Goal: Task Accomplishment & Management: Complete application form

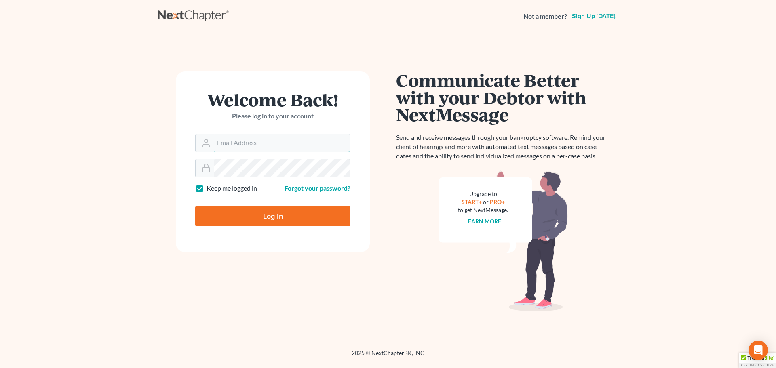
type input "Robertaltagen@altagenlaw.com"
drag, startPoint x: 283, startPoint y: 213, endPoint x: 301, endPoint y: 219, distance: 18.5
click at [283, 214] on input "Log In" at bounding box center [272, 216] width 155 height 20
type input "Thinking..."
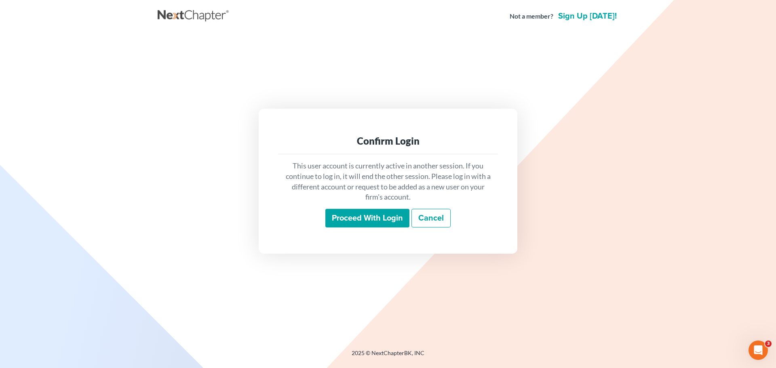
click at [383, 209] on input "Proceed with login" at bounding box center [367, 218] width 84 height 19
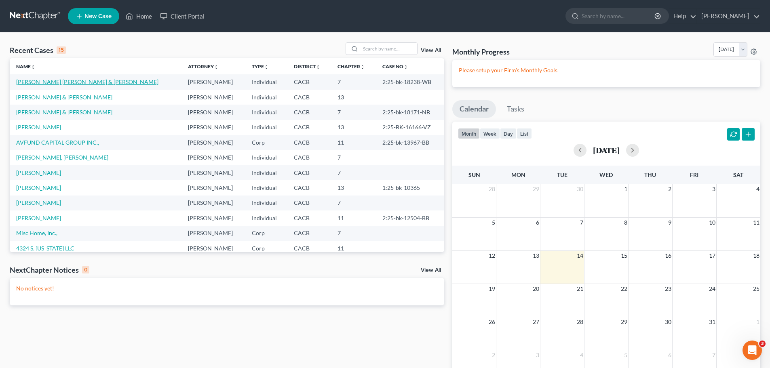
click at [87, 84] on link "Ramirez Troche, Martin & Ramirez, Maria" at bounding box center [87, 81] width 142 height 7
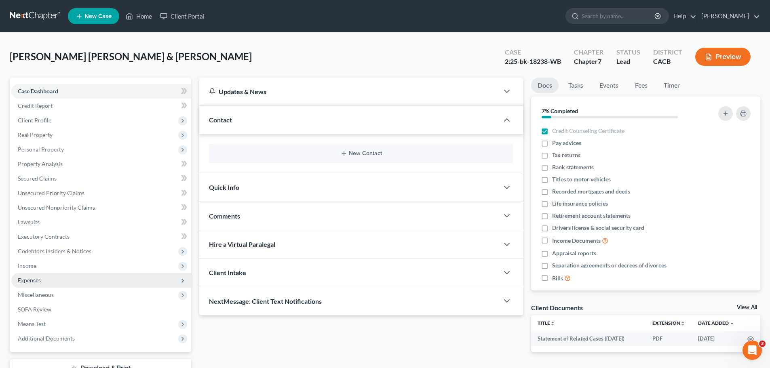
click at [45, 279] on span "Expenses" at bounding box center [101, 280] width 180 height 15
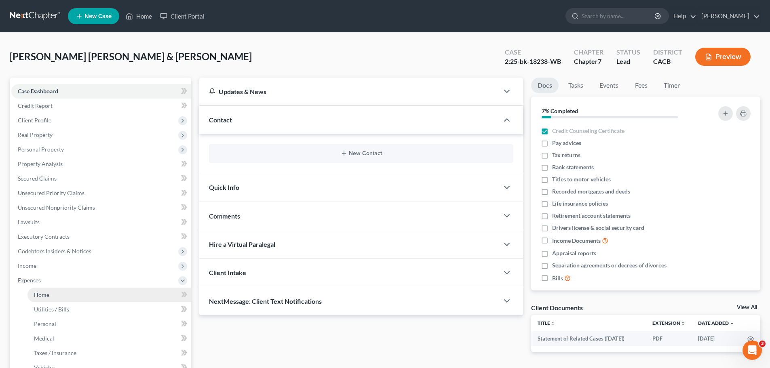
click at [44, 294] on span "Home" at bounding box center [41, 294] width 15 height 7
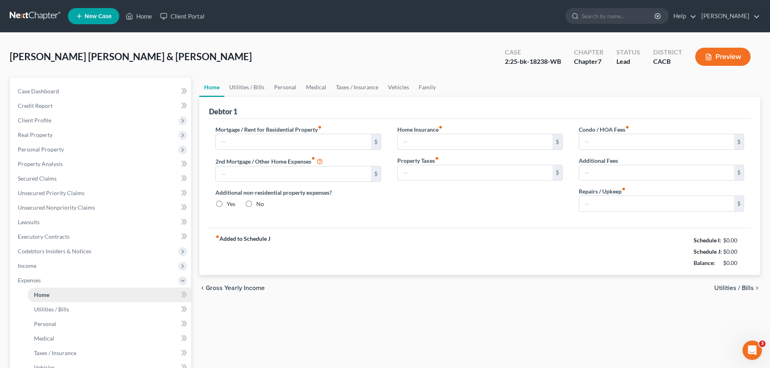
type input "3,454.00"
type input "1,455.00"
radio input "true"
type input "0.00"
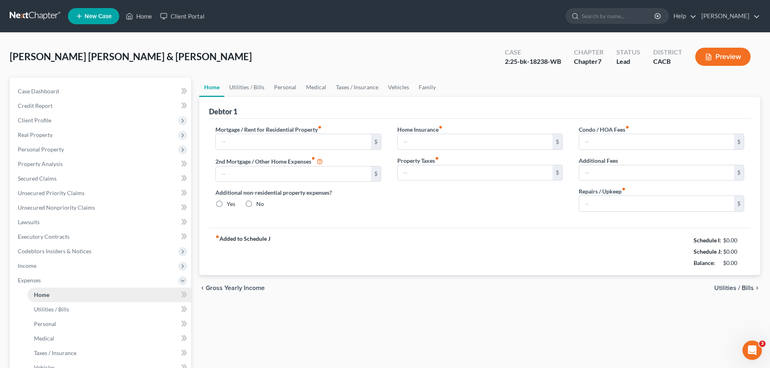
type input "0.00"
type input "100.00"
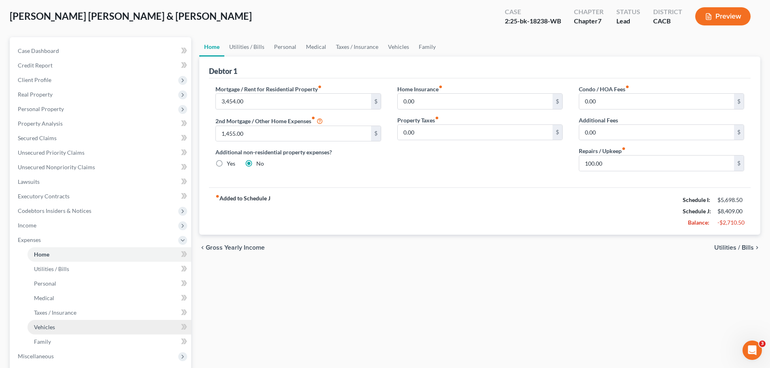
click at [53, 323] on link "Vehicles" at bounding box center [109, 327] width 164 height 15
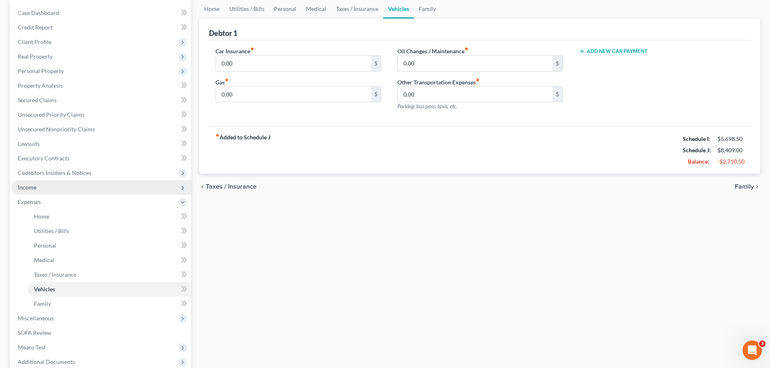
scroll to position [81, 0]
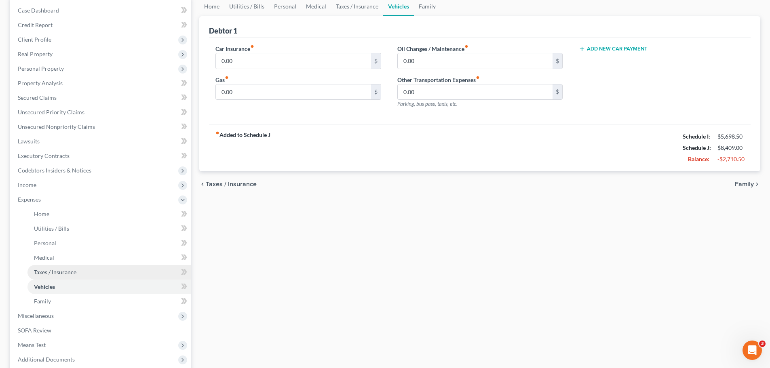
click at [59, 271] on span "Taxes / Insurance" at bounding box center [55, 272] width 42 height 7
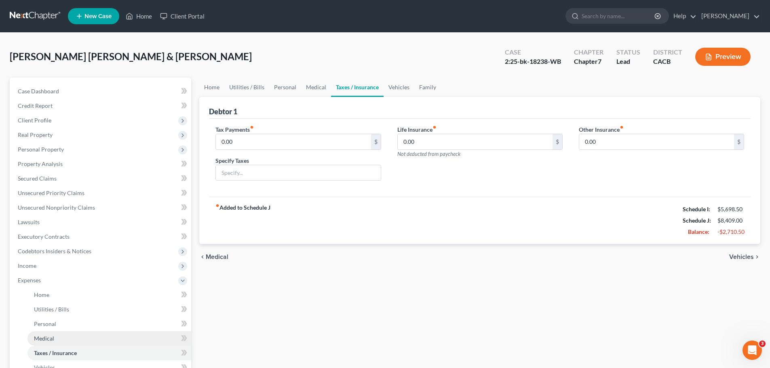
click at [46, 342] on span "Medical" at bounding box center [44, 338] width 20 height 7
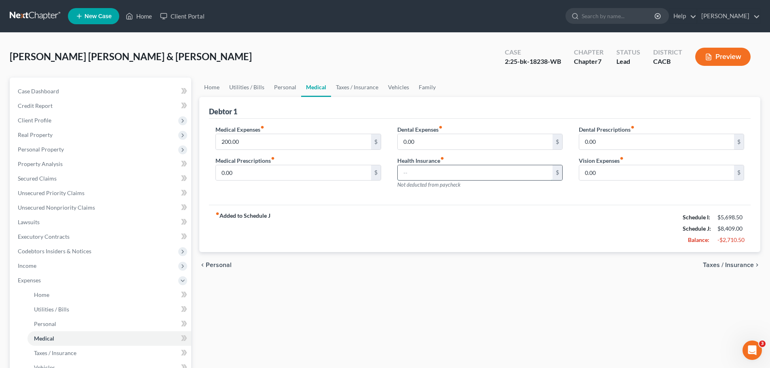
click at [413, 177] on input "text" at bounding box center [475, 172] width 155 height 15
type input "270"
click at [389, 213] on div "fiber_manual_record Added to Schedule J Schedule I: $5,698.50 Schedule J: $8,67…" at bounding box center [480, 228] width 542 height 47
click at [79, 322] on link "Personal" at bounding box center [109, 324] width 164 height 15
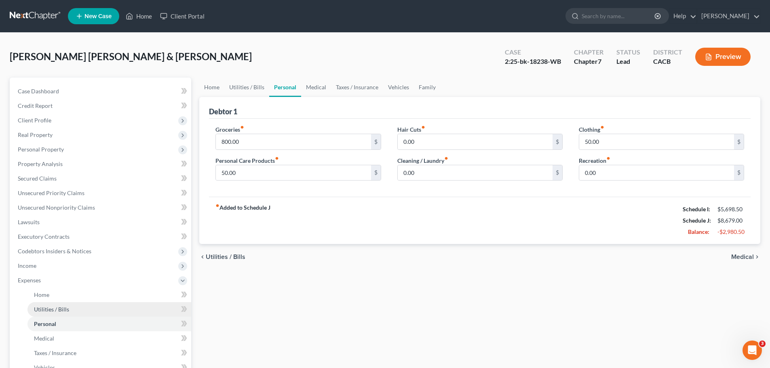
click at [57, 312] on span "Utilities / Bills" at bounding box center [51, 309] width 35 height 7
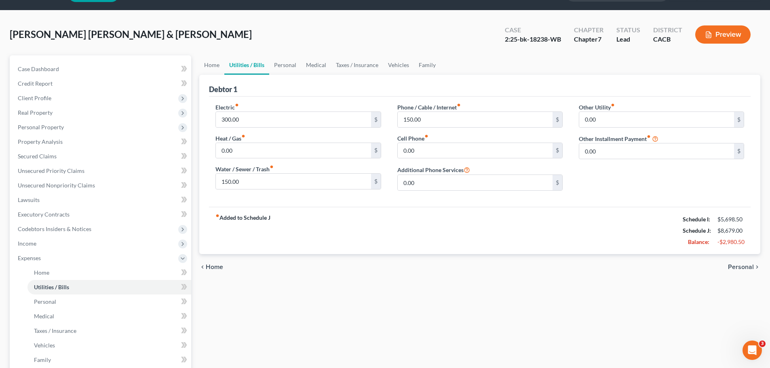
scroll to position [40, 0]
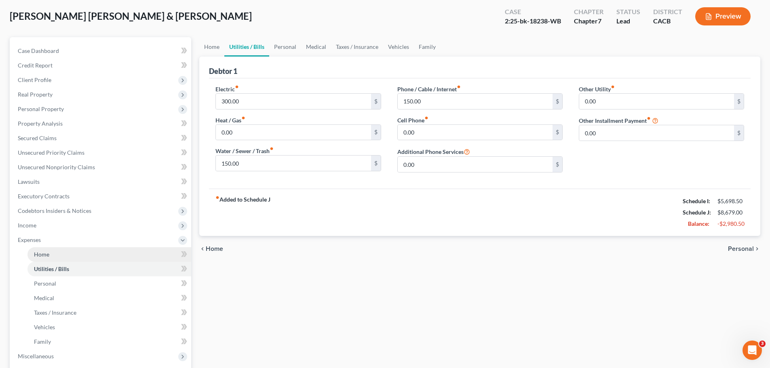
click at [53, 254] on link "Home" at bounding box center [109, 254] width 164 height 15
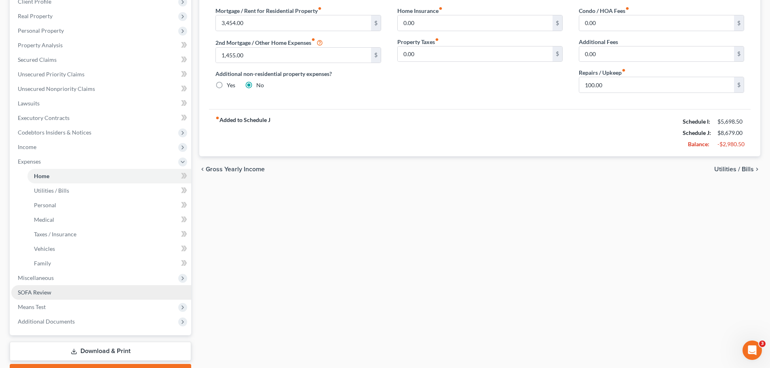
scroll to position [121, 0]
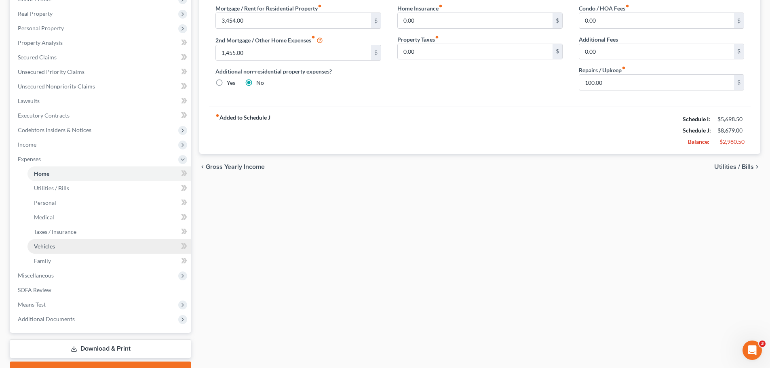
click at [51, 246] on span "Vehicles" at bounding box center [44, 246] width 21 height 7
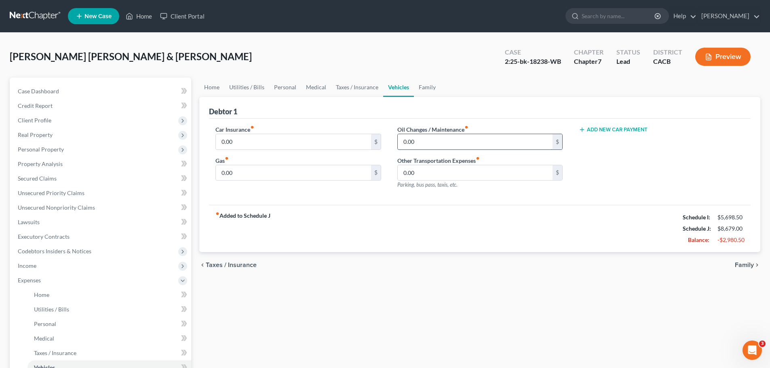
click at [407, 141] on input "0.00" at bounding box center [475, 141] width 155 height 15
click at [592, 155] on div "Add New Car Payment" at bounding box center [662, 160] width 182 height 70
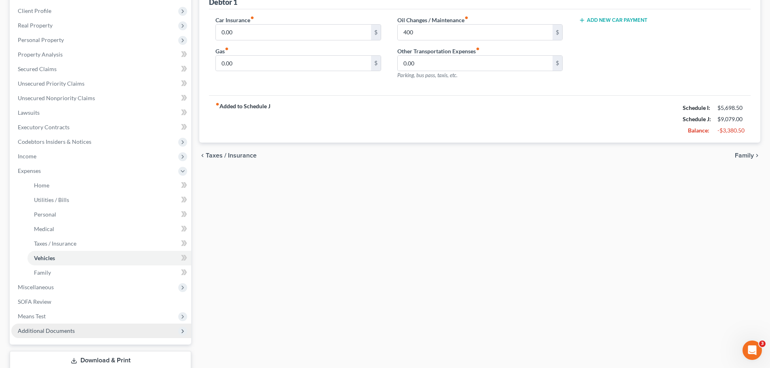
scroll to position [121, 0]
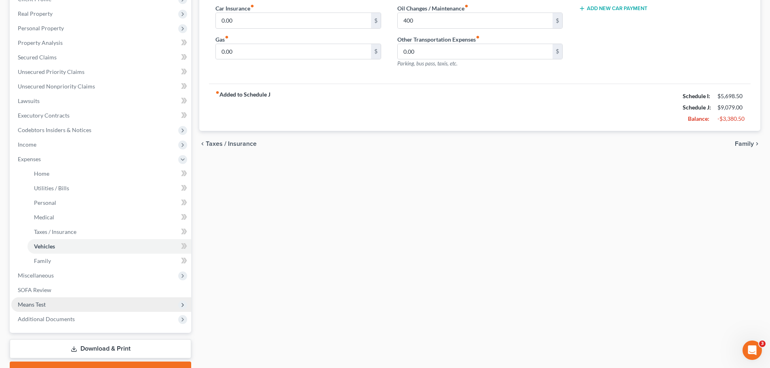
click at [30, 304] on span "Means Test" at bounding box center [32, 304] width 28 height 7
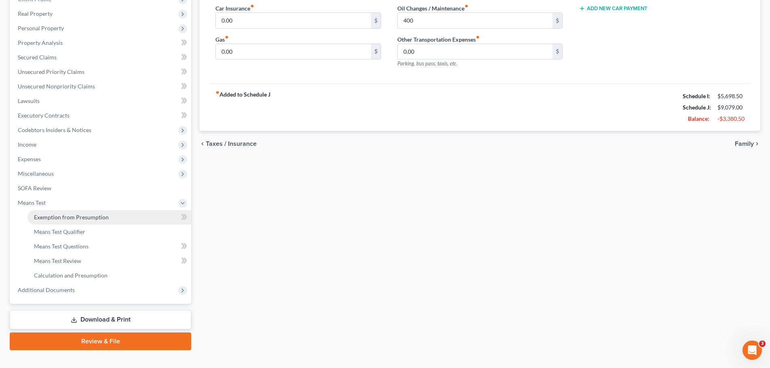
click at [78, 218] on span "Exemption from Presumption" at bounding box center [71, 217] width 75 height 7
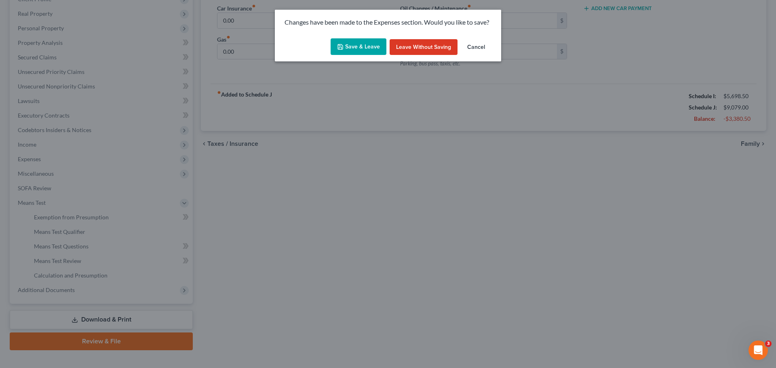
click at [477, 43] on button "Cancel" at bounding box center [476, 47] width 31 height 16
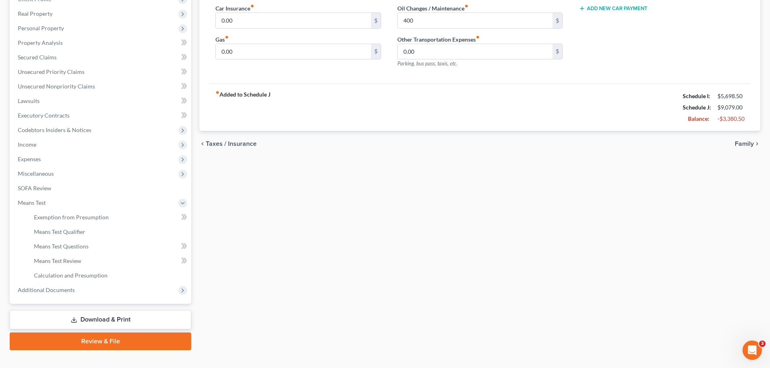
click at [90, 317] on link "Download & Print" at bounding box center [101, 319] width 182 height 19
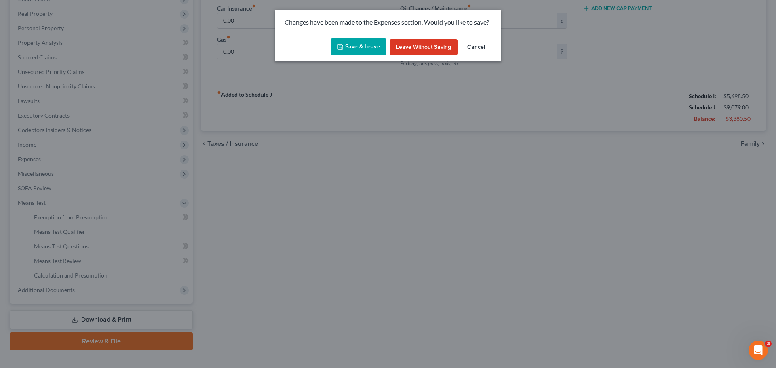
click at [357, 42] on button "Save & Leave" at bounding box center [359, 46] width 56 height 17
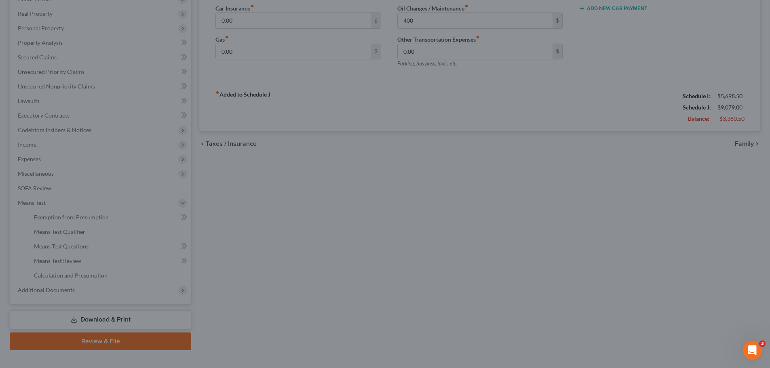
type input "400.00"
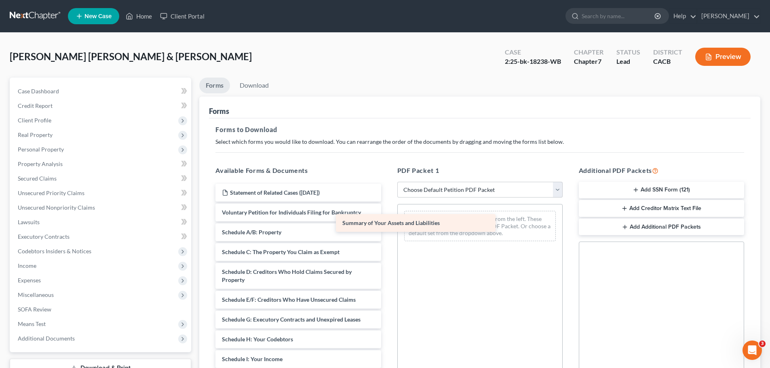
drag, startPoint x: 315, startPoint y: 231, endPoint x: 455, endPoint y: 220, distance: 140.7
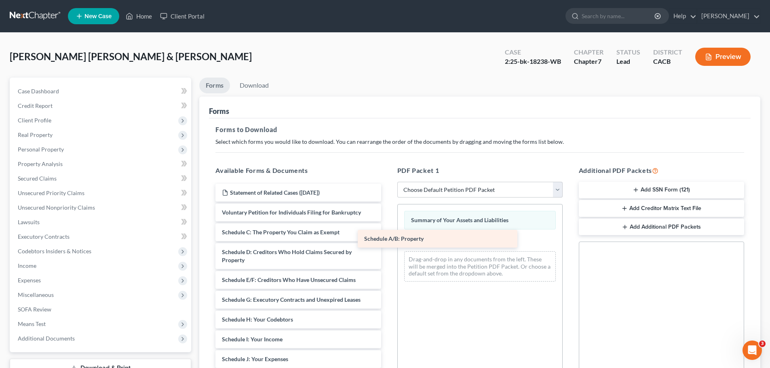
drag, startPoint x: 334, startPoint y: 239, endPoint x: 482, endPoint y: 247, distance: 148.1
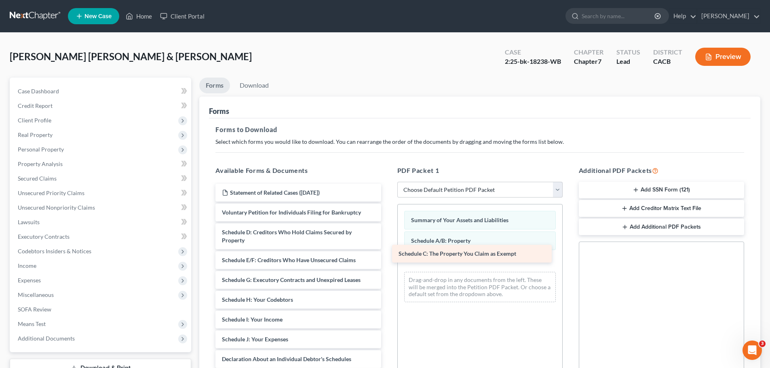
drag, startPoint x: 331, startPoint y: 237, endPoint x: 511, endPoint y: 251, distance: 181.2
click at [387, 251] on div "Schedule C: The Property You Claim as Exempt Statement of Related Cases (06/08/…" at bounding box center [298, 367] width 178 height 367
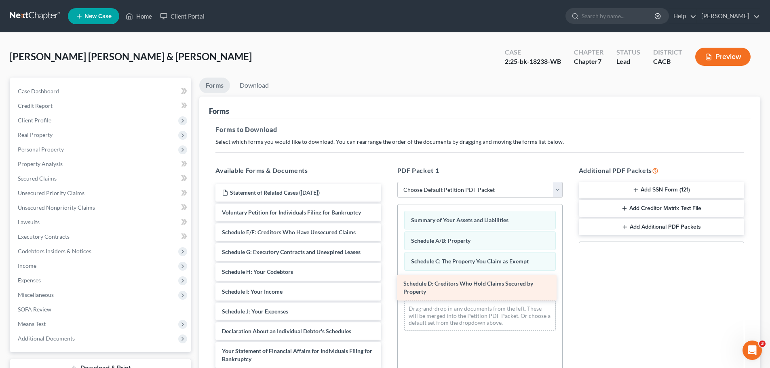
drag, startPoint x: 325, startPoint y: 241, endPoint x: 498, endPoint y: 293, distance: 180.9
click at [387, 291] on div "Schedule D: Creditors Who Hold Claims Secured by Property Statement of Related …" at bounding box center [298, 353] width 178 height 339
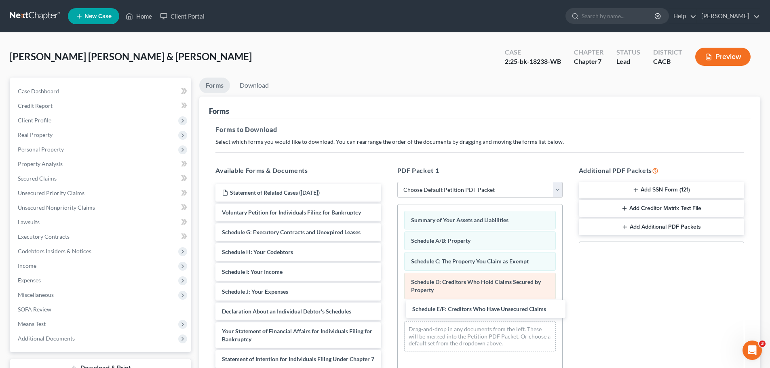
drag, startPoint x: 339, startPoint y: 229, endPoint x: 472, endPoint y: 295, distance: 148.4
click at [387, 306] on div "Schedule E/F: Creditors Who Have Unsecured Claims Statement of Related Cases (0…" at bounding box center [298, 343] width 178 height 319
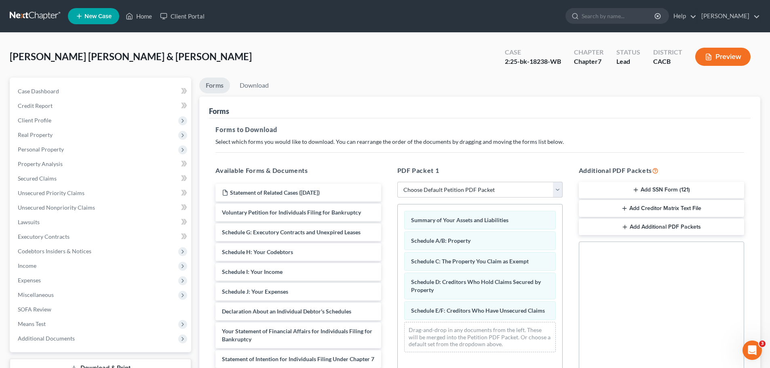
click at [340, 242] on div "Statement of Related Cases (06/08/2022) Voluntary Petition for Individuals Fili…" at bounding box center [298, 343] width 178 height 319
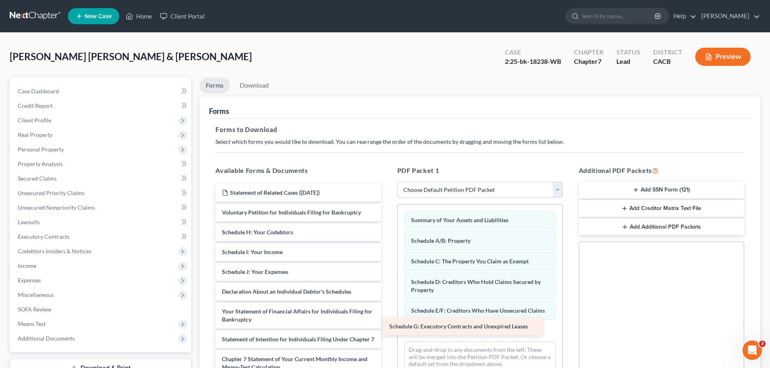
drag, startPoint x: 345, startPoint y: 232, endPoint x: 496, endPoint y: 318, distance: 173.6
click at [387, 323] on div "Schedule G: Executory Contracts and Unexpired Leases Statement of Related Cases…" at bounding box center [298, 334] width 178 height 300
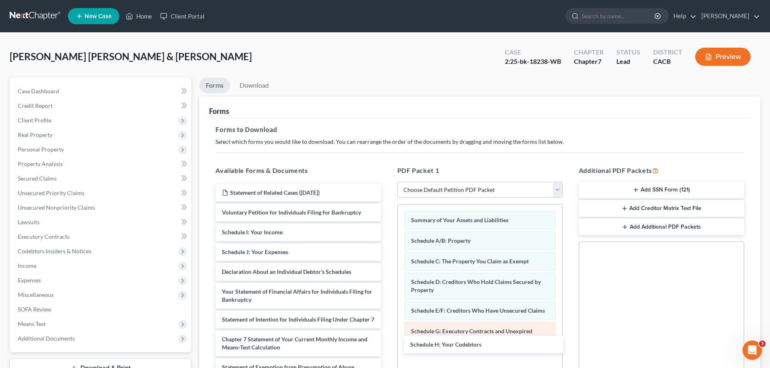
drag, startPoint x: 281, startPoint y: 229, endPoint x: 471, endPoint y: 338, distance: 219.1
click at [387, 341] on div "Schedule H: Your Codebtors Statement of Related Cases (06/08/2022) Voluntary Pe…" at bounding box center [298, 324] width 178 height 280
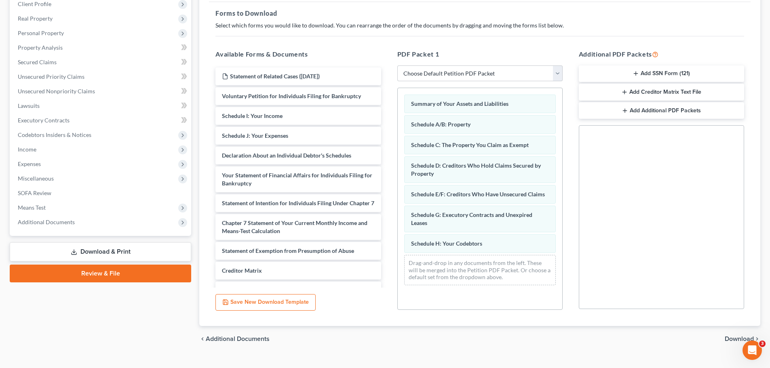
scroll to position [121, 0]
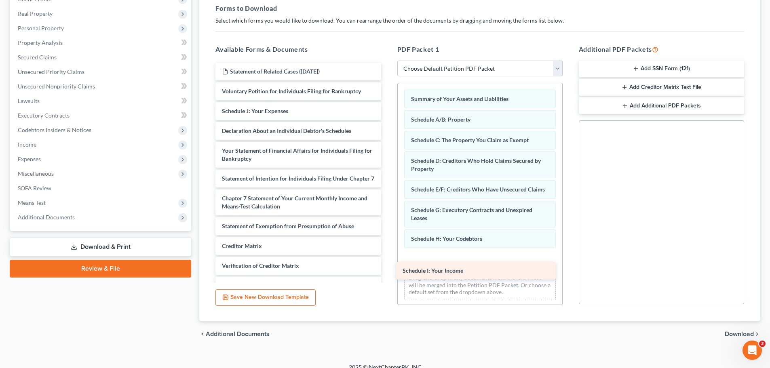
drag, startPoint x: 315, startPoint y: 116, endPoint x: 495, endPoint y: 275, distance: 241.1
click at [387, 275] on div "Schedule I: Your Income Statement of Related Cases (06/08/2022) Voluntary Petit…" at bounding box center [298, 193] width 178 height 260
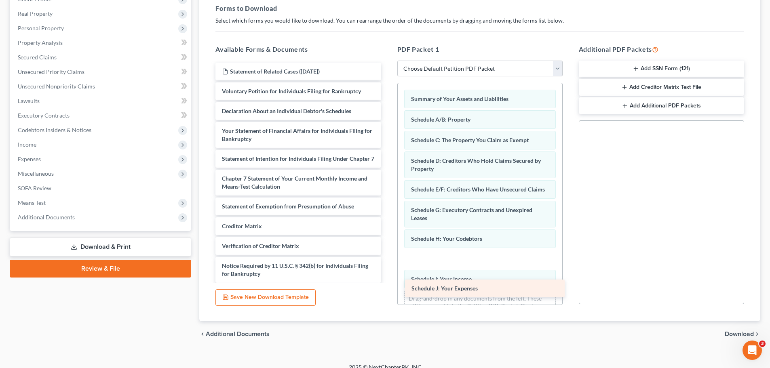
drag, startPoint x: 329, startPoint y: 110, endPoint x: 521, endPoint y: 290, distance: 262.5
click at [387, 290] on div "Schedule J: Your Expenses Statement of Related Cases (06/08/2022) Voluntary Pet…" at bounding box center [298, 183] width 178 height 240
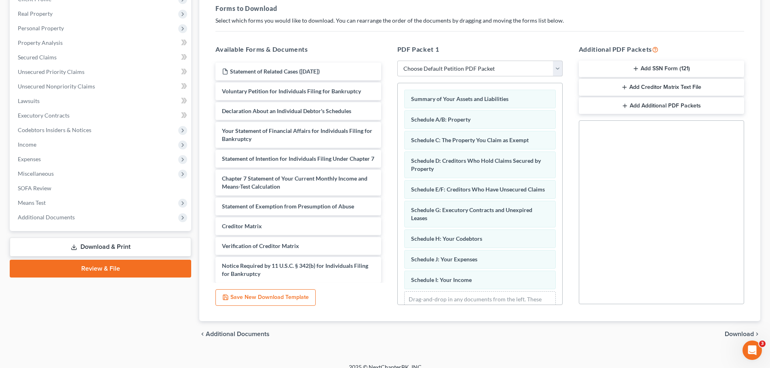
scroll to position [32, 0]
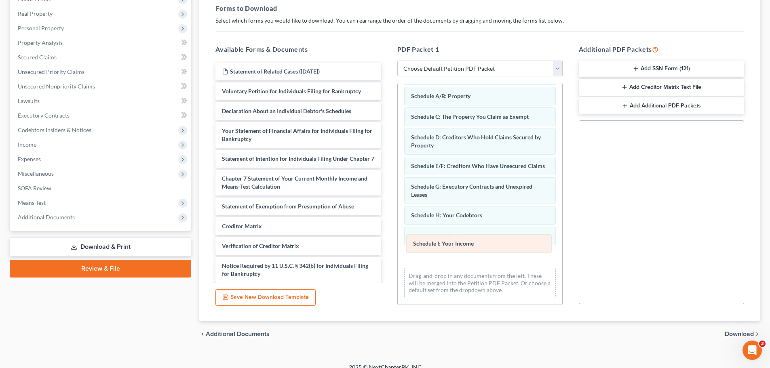
drag, startPoint x: 460, startPoint y: 256, endPoint x: 462, endPoint y: 229, distance: 26.8
click at [462, 229] on div "Schedule I: Your Income Summary of Your Assets and Liabilities Schedule A/B: Pr…" at bounding box center [480, 182] width 165 height 245
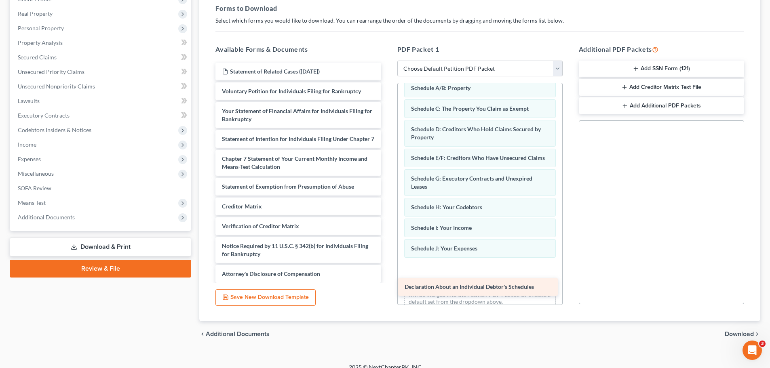
drag, startPoint x: 317, startPoint y: 113, endPoint x: 500, endPoint y: 290, distance: 255.0
click at [387, 283] on div "Declaration About an Individual Debtor's Schedules Statement of Related Cases (…" at bounding box center [298, 173] width 178 height 220
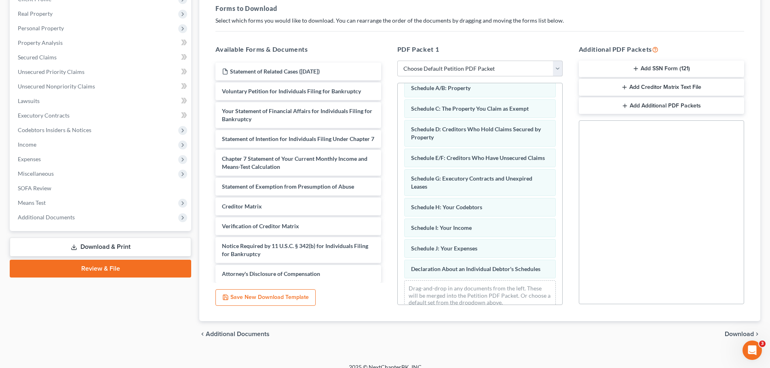
scroll to position [39, 0]
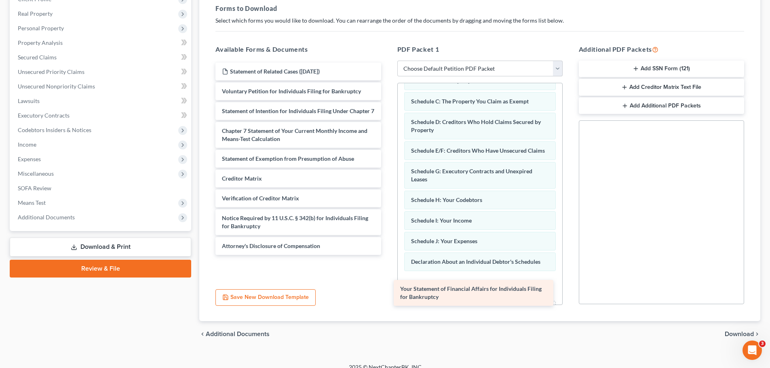
drag, startPoint x: 325, startPoint y: 117, endPoint x: 503, endPoint y: 295, distance: 251.8
click at [387, 255] on div "Your Statement of Financial Affairs for Individuals Filing for Bankruptcy State…" at bounding box center [298, 159] width 178 height 192
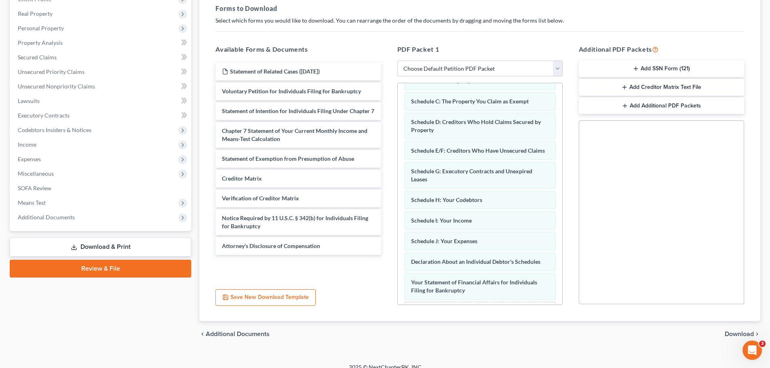
scroll to position [81, 0]
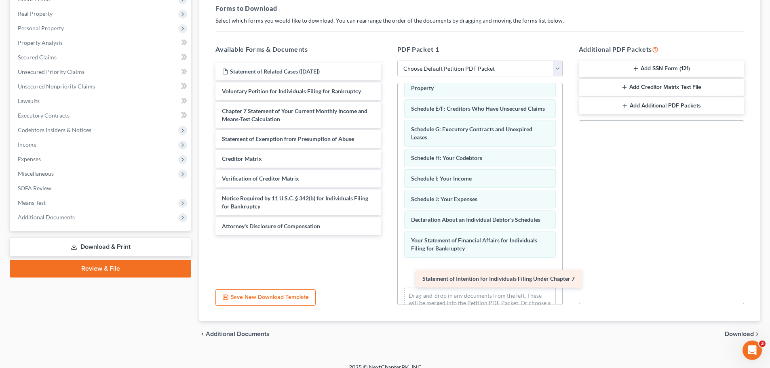
drag, startPoint x: 285, startPoint y: 121, endPoint x: 486, endPoint y: 286, distance: 259.7
click at [387, 235] on div "Statement of Intention for Individuals Filing Under Chapter 7 Statement of Rela…" at bounding box center [298, 149] width 178 height 173
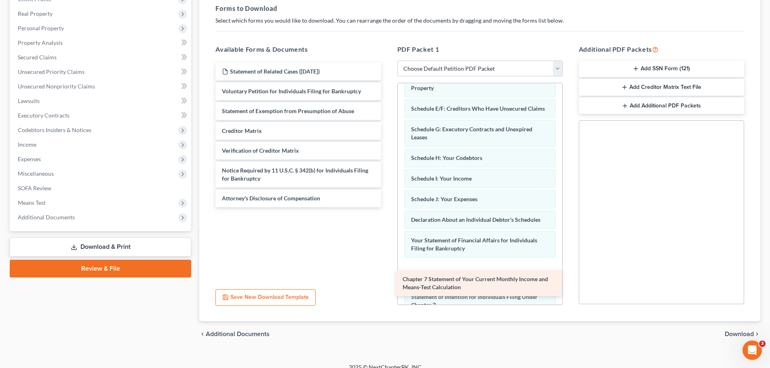
drag, startPoint x: 326, startPoint y: 120, endPoint x: 507, endPoint y: 288, distance: 246.9
click at [387, 207] on div "Chapter 7 Statement of Your Current Monthly Income and Means-Test Calculation S…" at bounding box center [298, 135] width 178 height 145
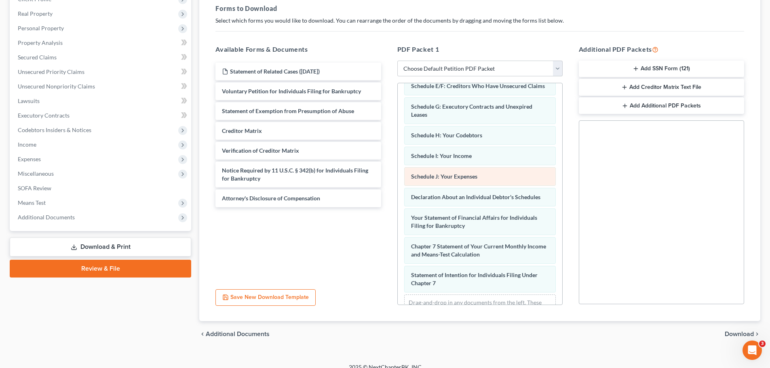
scroll to position [102, 0]
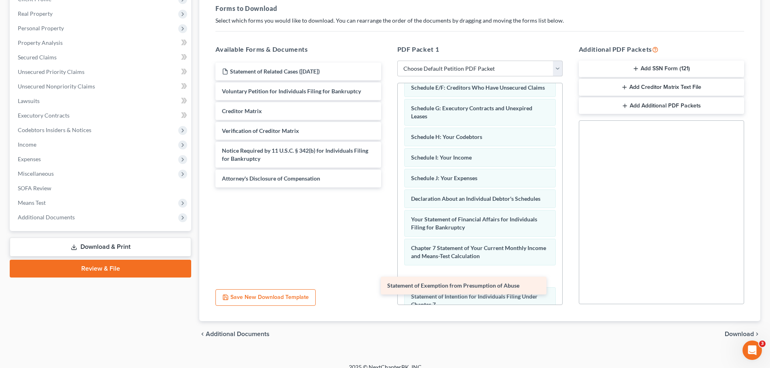
drag, startPoint x: 346, startPoint y: 114, endPoint x: 511, endPoint y: 288, distance: 240.5
click at [387, 188] on div "Statement of Exemption from Presumption of Abuse Statement of Related Cases (06…" at bounding box center [298, 125] width 178 height 125
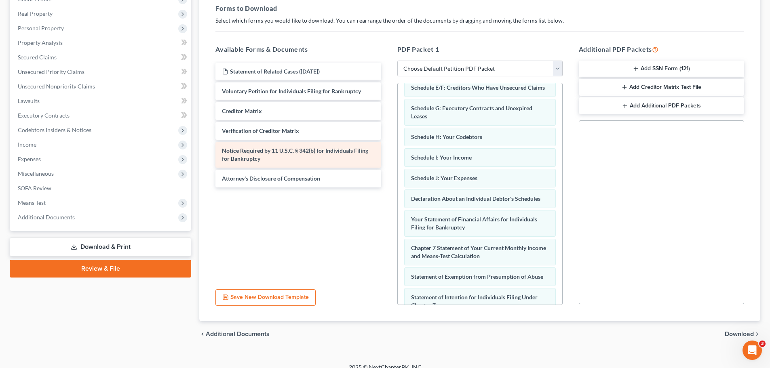
scroll to position [131, 0]
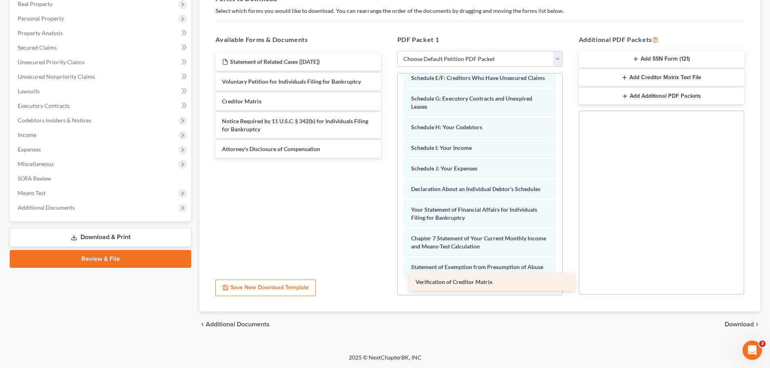
drag, startPoint x: 327, startPoint y: 120, endPoint x: 520, endPoint y: 281, distance: 251.8
click at [387, 158] on div "Verification of Creditor Matrix Statement of Related Cases (06/08/2022) Volunta…" at bounding box center [298, 105] width 178 height 105
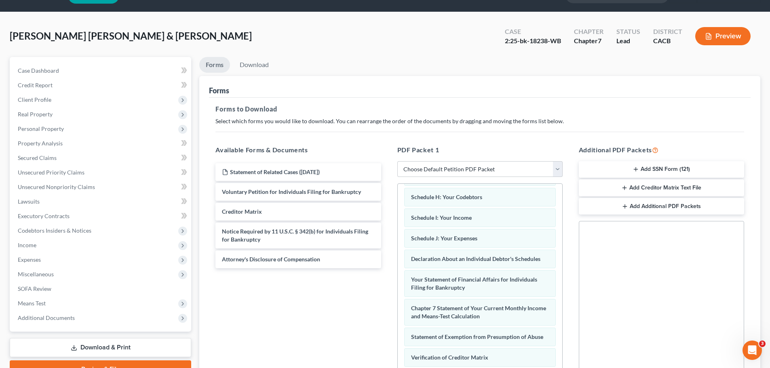
scroll to position [10, 0]
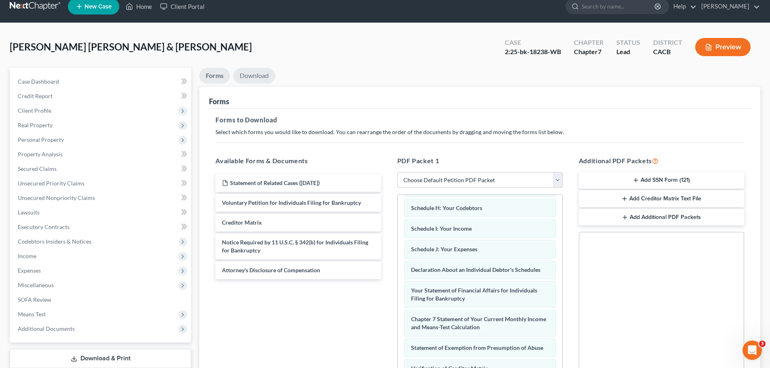
click at [259, 73] on link "Download" at bounding box center [254, 76] width 42 height 16
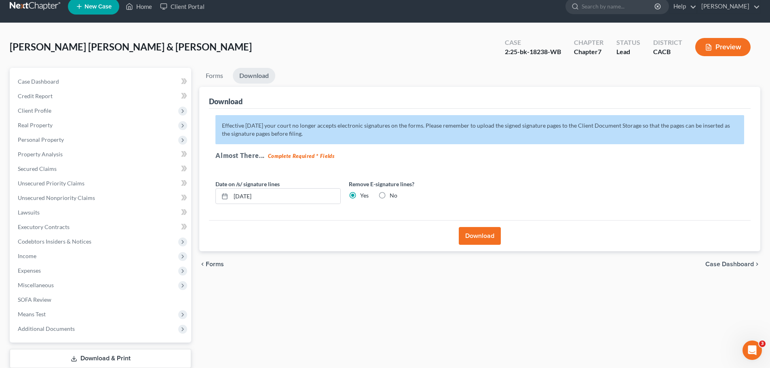
click at [475, 235] on button "Download" at bounding box center [480, 236] width 42 height 18
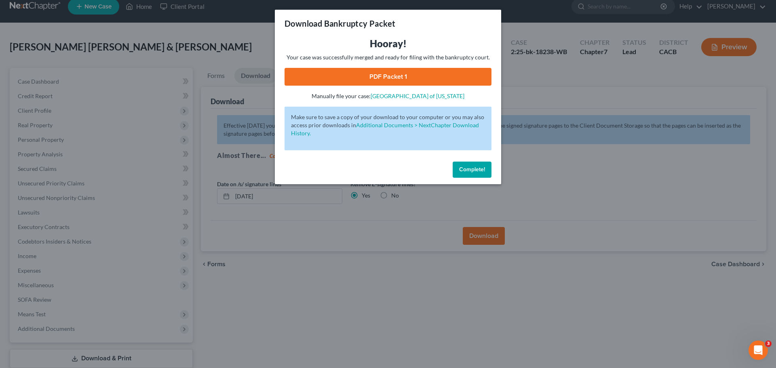
click at [376, 76] on link "PDF Packet 1" at bounding box center [388, 77] width 207 height 18
drag, startPoint x: 484, startPoint y: 172, endPoint x: 493, endPoint y: 168, distance: 9.8
click at [486, 171] on button "Complete!" at bounding box center [472, 170] width 39 height 16
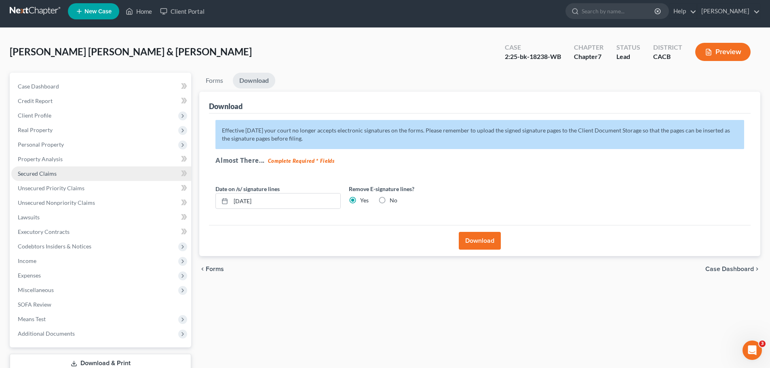
scroll to position [0, 0]
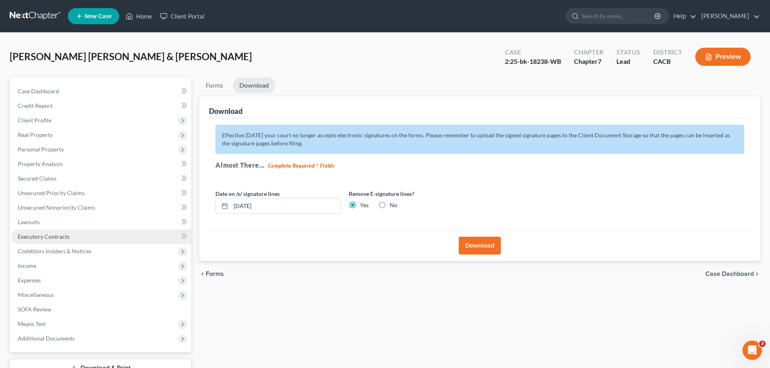
click at [58, 239] on span "Executory Contracts" at bounding box center [44, 236] width 52 height 7
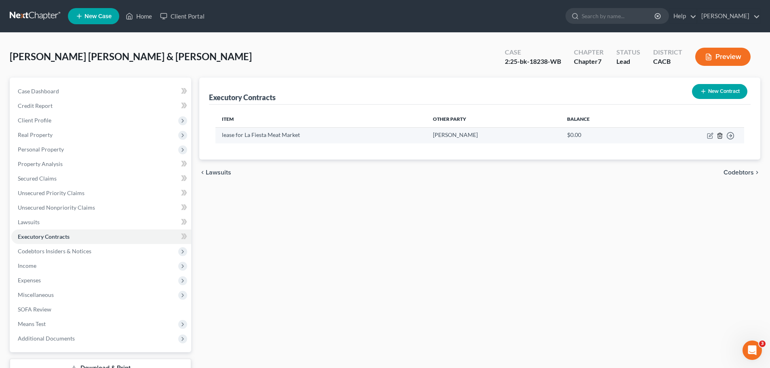
click at [720, 135] on icon "button" at bounding box center [720, 136] width 6 height 6
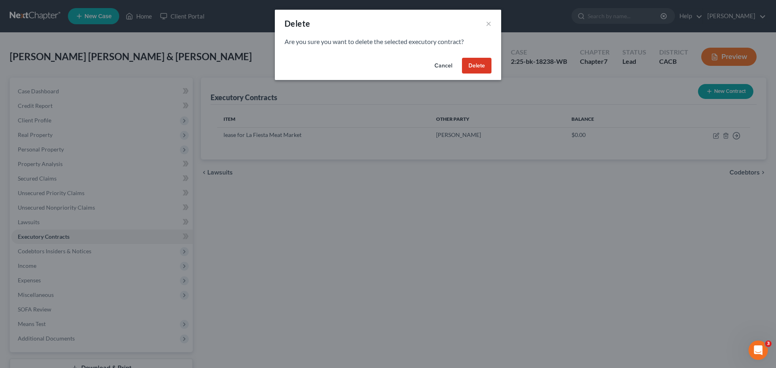
click at [473, 70] on button "Delete" at bounding box center [477, 66] width 30 height 16
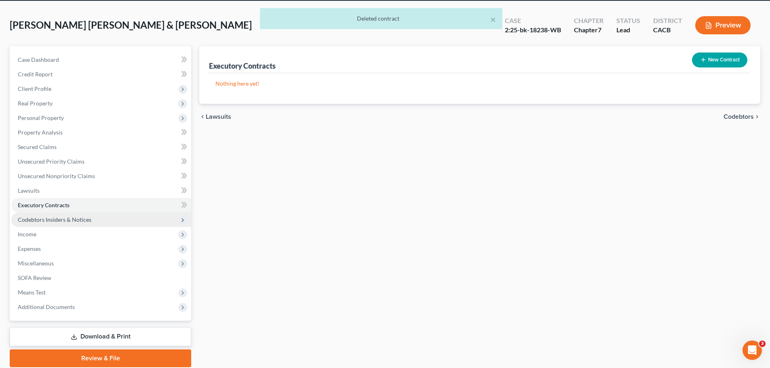
scroll to position [40, 0]
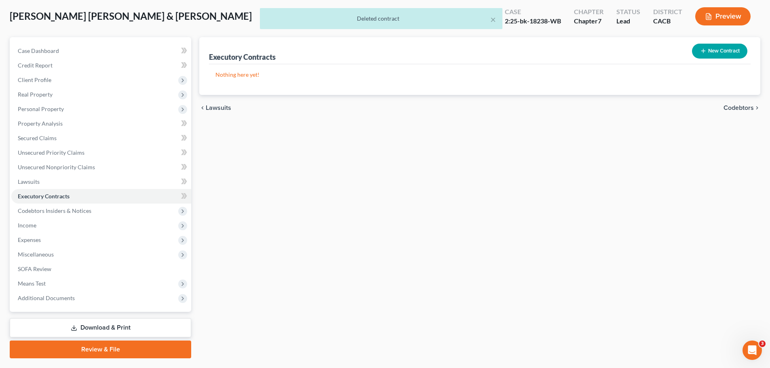
click at [108, 329] on link "Download & Print" at bounding box center [101, 328] width 182 height 19
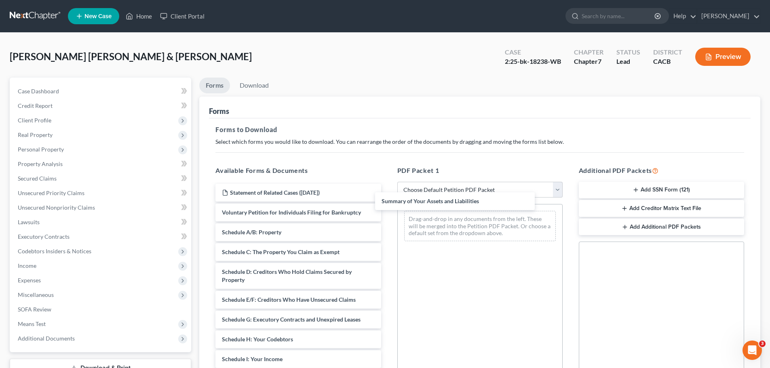
drag, startPoint x: 277, startPoint y: 236, endPoint x: 434, endPoint y: 207, distance: 159.9
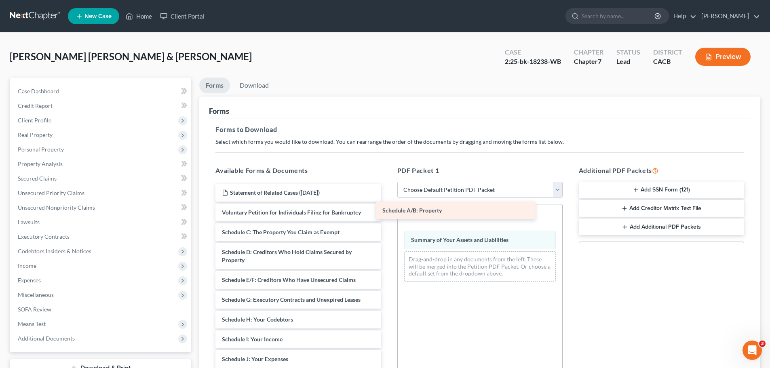
drag, startPoint x: 316, startPoint y: 239, endPoint x: 479, endPoint y: 217, distance: 164.4
drag, startPoint x: 465, startPoint y: 245, endPoint x: 469, endPoint y: 211, distance: 34.6
click at [469, 211] on div "Summary of Your Assets and Liabilities Summary of Your Assets and Liabilities S…" at bounding box center [480, 247] width 165 height 84
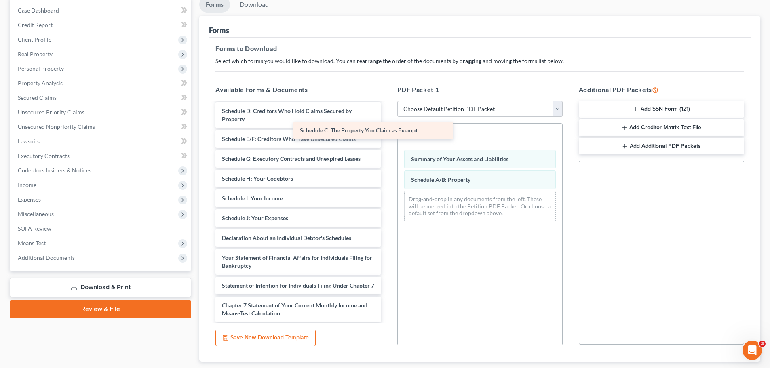
scroll to position [21, 0]
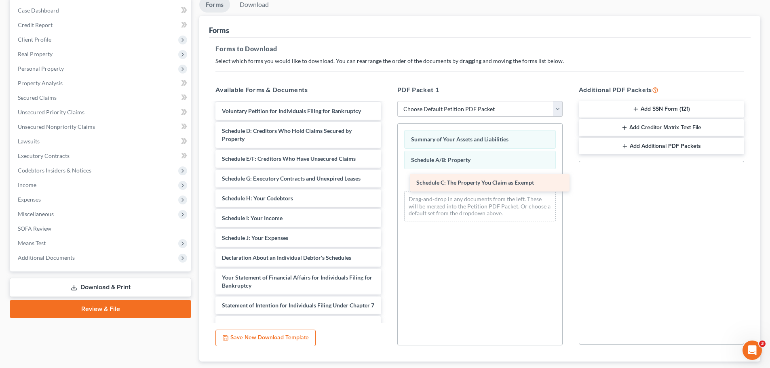
drag, startPoint x: 318, startPoint y: 114, endPoint x: 508, endPoint y: 182, distance: 201.8
click at [387, 184] on div "Schedule C: The Property You Claim as Exempt Statement of Related Cases (06/08/…" at bounding box center [298, 265] width 178 height 367
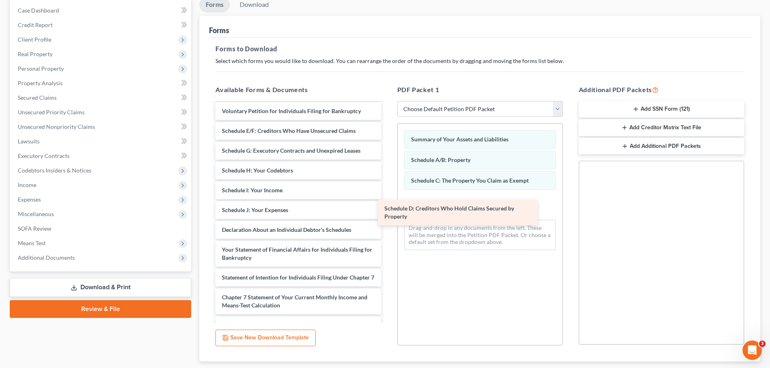
drag, startPoint x: 347, startPoint y: 132, endPoint x: 524, endPoint y: 198, distance: 189.1
click at [387, 201] on div "Schedule D: Creditors Who Hold Claims Secured by Property Statement of Related …" at bounding box center [298, 251] width 178 height 339
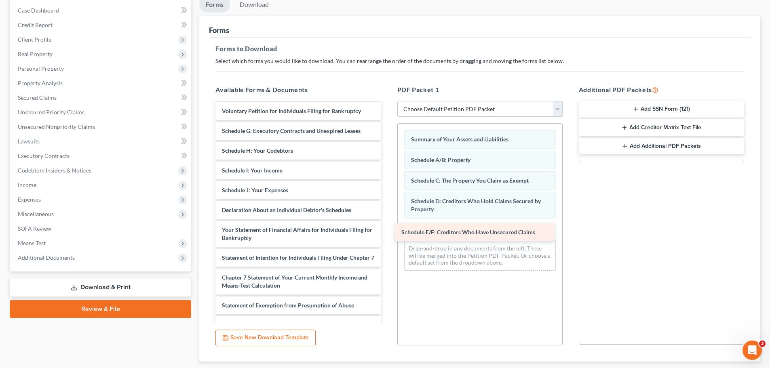
drag, startPoint x: 321, startPoint y: 132, endPoint x: 499, endPoint y: 231, distance: 204.1
click at [387, 233] on div "Schedule E/F: Creditors Who Have Unsecured Claims Statement of Related Cases (0…" at bounding box center [298, 241] width 178 height 319
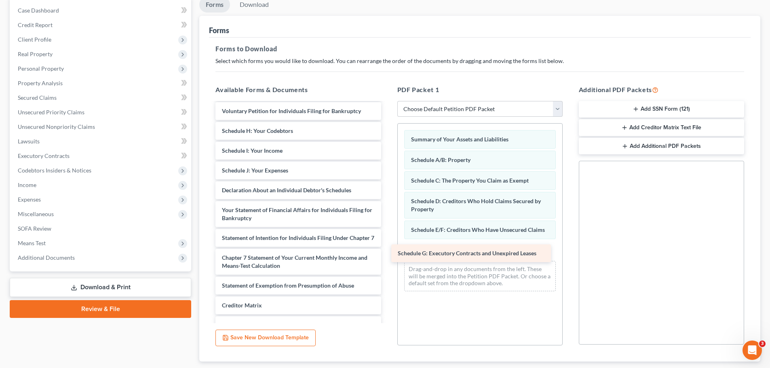
drag, startPoint x: 325, startPoint y: 131, endPoint x: 505, endPoint y: 249, distance: 214.0
click at [387, 249] on div "Schedule G: Executory Contracts and Unexpired Leases Statement of Related Cases…" at bounding box center [298, 232] width 178 height 300
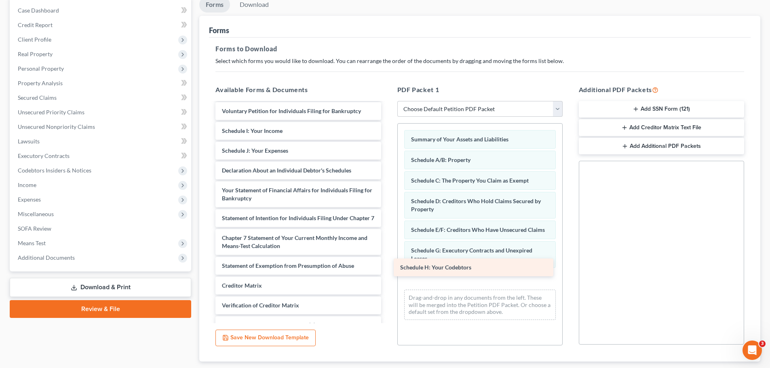
drag, startPoint x: 328, startPoint y: 130, endPoint x: 507, endPoint y: 266, distance: 224.6
click at [387, 266] on div "Schedule H: Your Codebtors Statement of Related Cases (06/08/2022) Voluntary Pe…" at bounding box center [298, 222] width 178 height 280
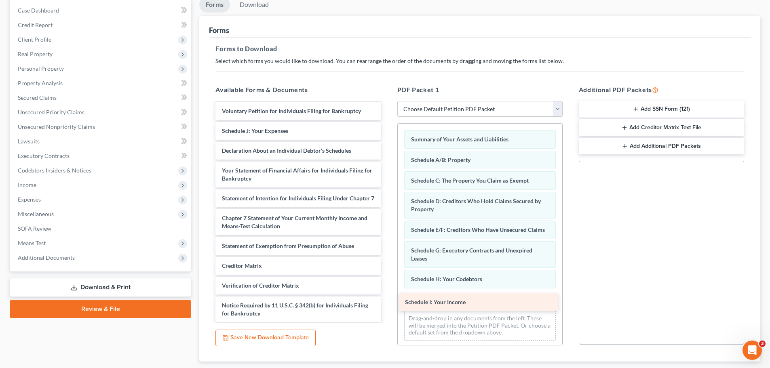
drag, startPoint x: 319, startPoint y: 131, endPoint x: 502, endPoint y: 302, distance: 250.8
click at [387, 302] on div "Schedule I: Your Income Statement of Related Cases (06/08/2022) Voluntary Petit…" at bounding box center [298, 212] width 178 height 260
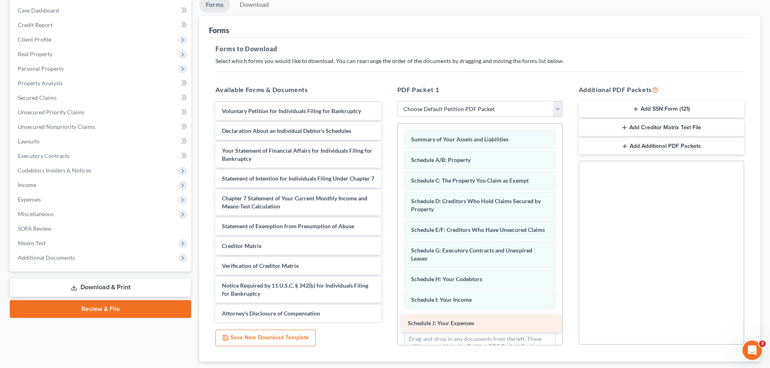
drag, startPoint x: 317, startPoint y: 134, endPoint x: 503, endPoint y: 326, distance: 267.6
click at [387, 323] on div "Schedule J: Your Expenses Statement of Related Cases (06/08/2022) Voluntary Pet…" at bounding box center [298, 202] width 178 height 240
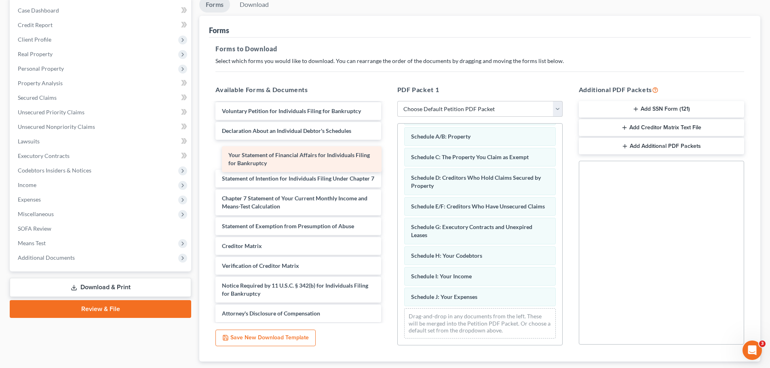
scroll to position [2, 0]
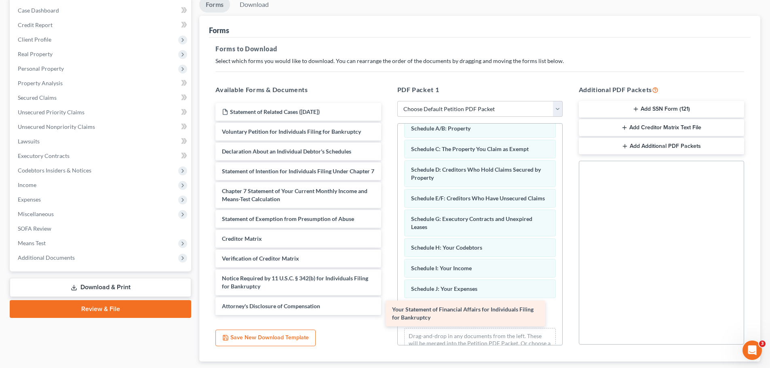
drag, startPoint x: 336, startPoint y: 157, endPoint x: 506, endPoint y: 316, distance: 232.8
click at [387, 315] on div "Your Statement of Financial Affairs for Individuals Filing for Bankruptcy State…" at bounding box center [298, 209] width 178 height 212
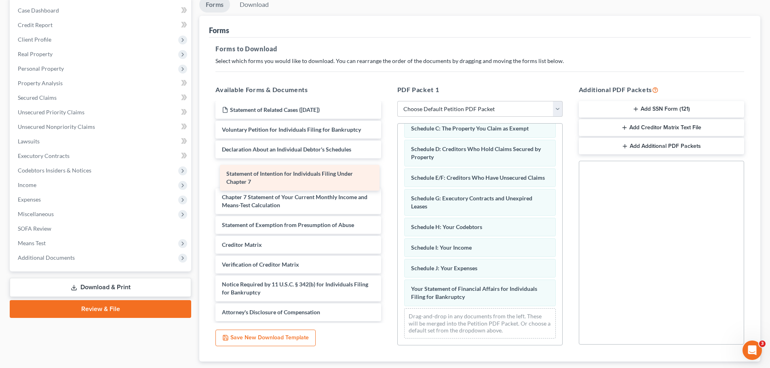
scroll to position [0, 0]
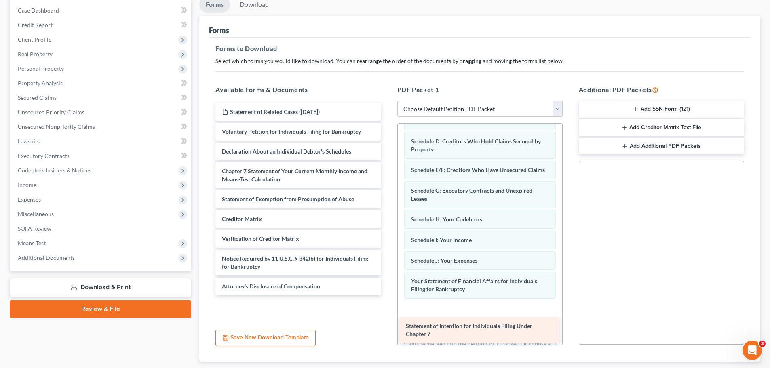
drag, startPoint x: 325, startPoint y: 173, endPoint x: 509, endPoint y: 330, distance: 241.7
click at [387, 296] on div "Statement of Intention for Individuals Filing Under Chapter 7 Statement of Rela…" at bounding box center [298, 199] width 178 height 192
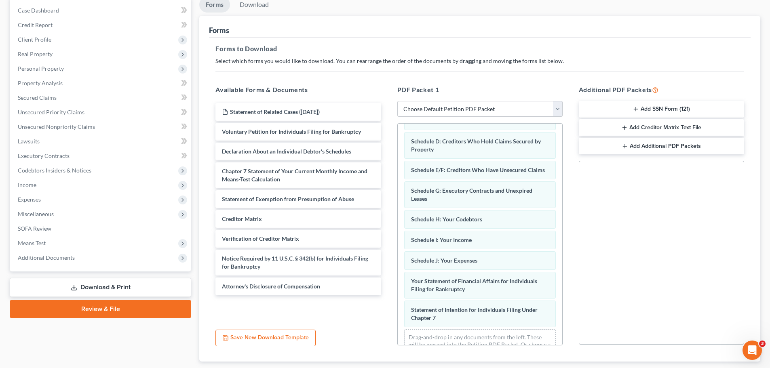
scroll to position [89, 0]
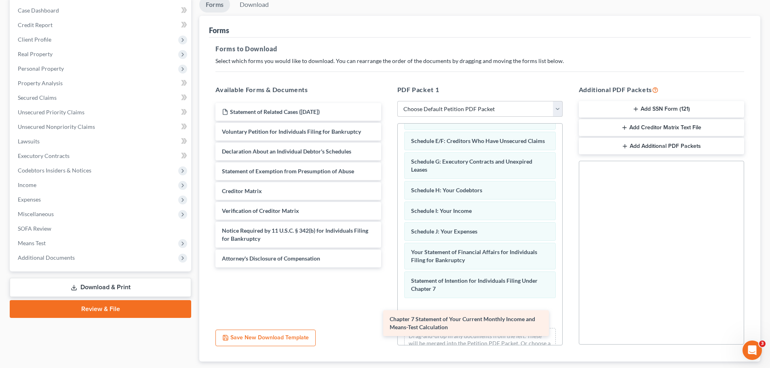
drag, startPoint x: 285, startPoint y: 177, endPoint x: 453, endPoint y: 325, distance: 223.7
click at [387, 268] on div "Chapter 7 Statement of Your Current Monthly Income and Means-Test Calculation S…" at bounding box center [298, 185] width 178 height 165
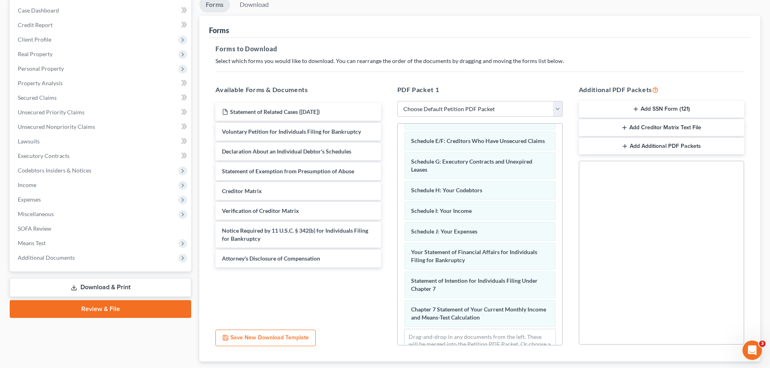
scroll to position [97, 0]
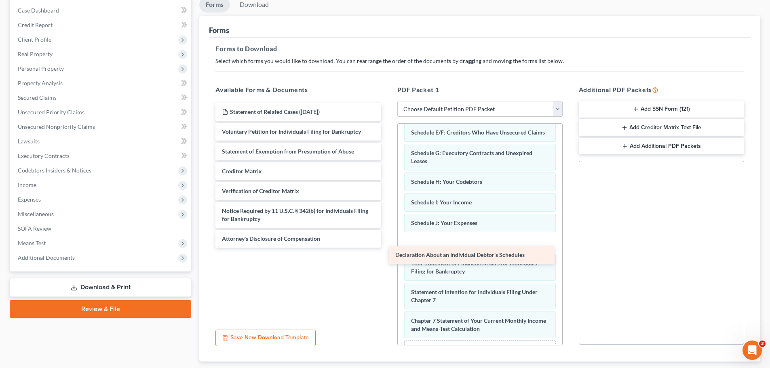
drag, startPoint x: 331, startPoint y: 155, endPoint x: 511, endPoint y: 253, distance: 204.3
click at [387, 248] on div "Declaration About an Individual Debtor's Schedules Statement of Related Cases (…" at bounding box center [298, 175] width 178 height 145
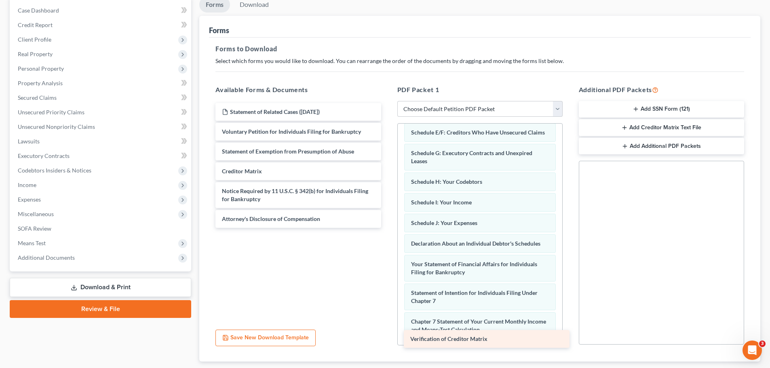
drag, startPoint x: 310, startPoint y: 191, endPoint x: 498, endPoint y: 339, distance: 239.5
click at [387, 228] on div "Verification of Creditor Matrix Statement of Related Cases (06/08/2022) Volunta…" at bounding box center [298, 165] width 178 height 125
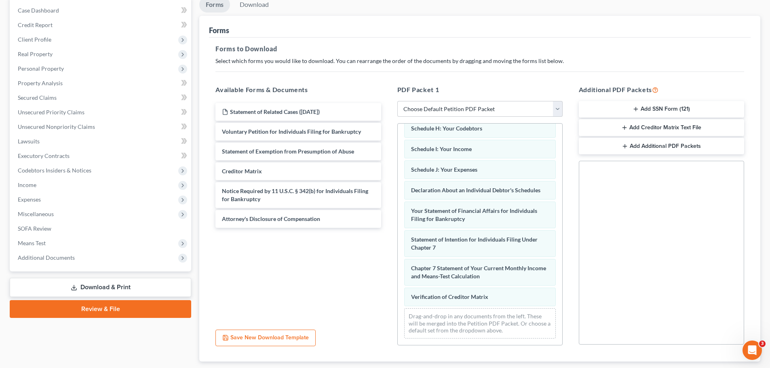
scroll to position [159, 0]
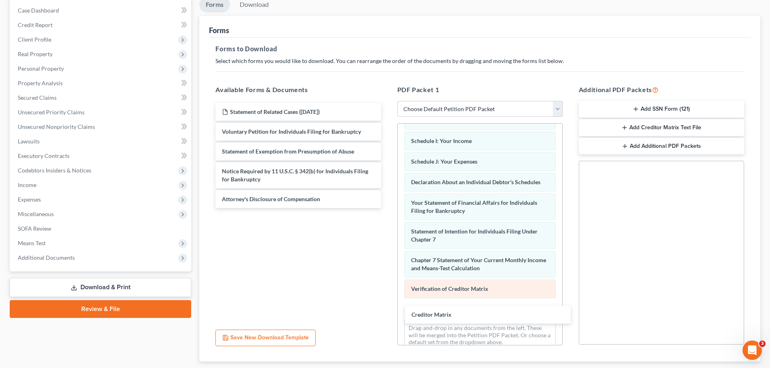
drag, startPoint x: 286, startPoint y: 173, endPoint x: 443, endPoint y: 300, distance: 201.0
click at [387, 208] on div "Creditor Matrix Statement of Related Cases (06/08/2022) Voluntary Petition for …" at bounding box center [298, 155] width 178 height 105
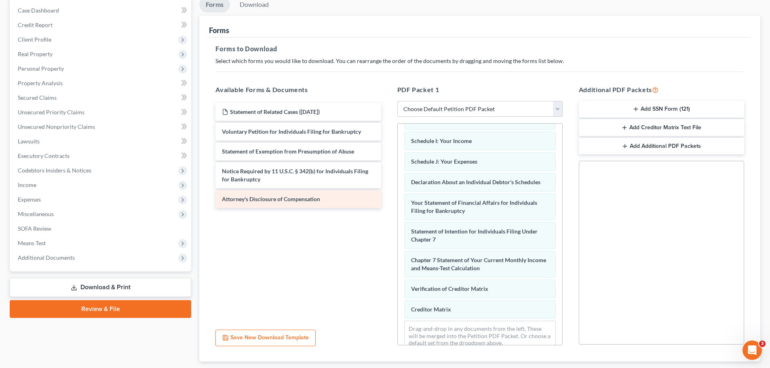
click at [311, 202] on span "Attorney's Disclosure of Compensation" at bounding box center [271, 199] width 98 height 7
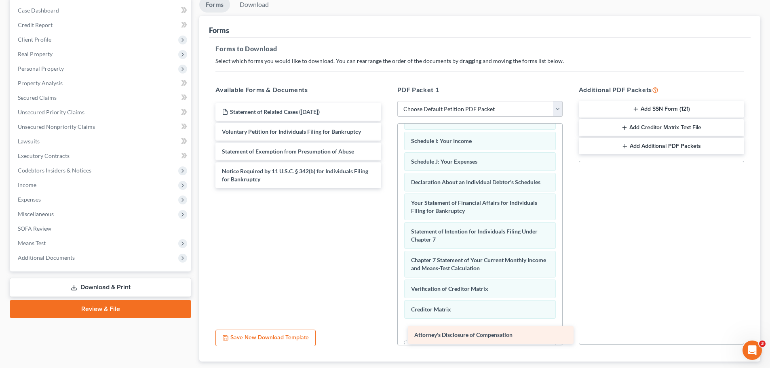
drag, startPoint x: 311, startPoint y: 202, endPoint x: 504, endPoint y: 338, distance: 235.5
click at [387, 188] on div "Attorney's Disclosure of Compensation Statement of Related Cases (06/08/2022) V…" at bounding box center [298, 145] width 178 height 85
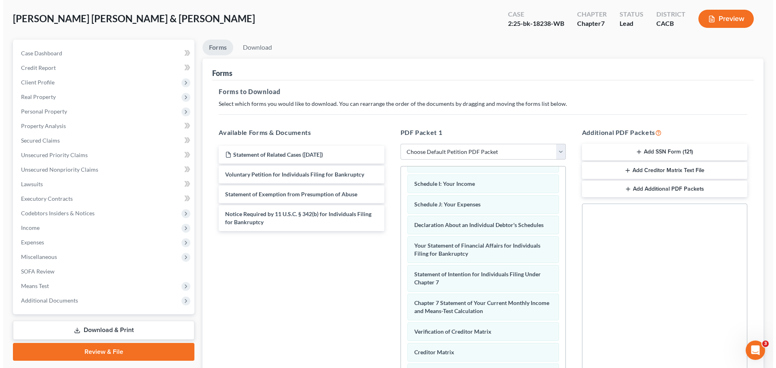
scroll to position [0, 0]
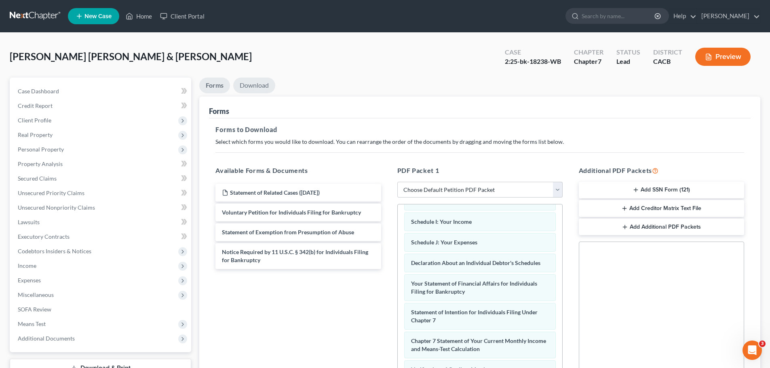
click at [254, 84] on link "Download" at bounding box center [254, 86] width 42 height 16
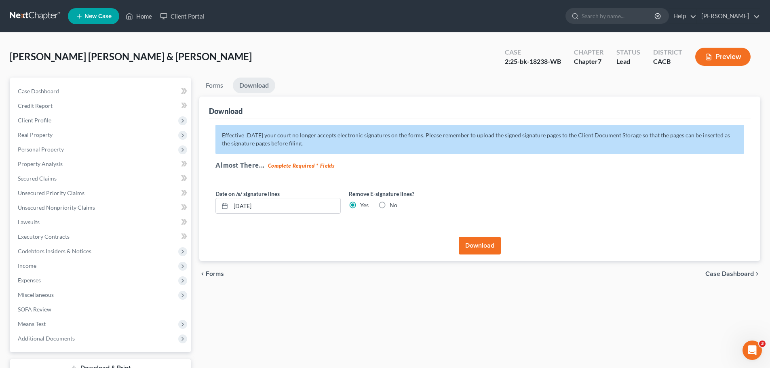
click at [472, 250] on button "Download" at bounding box center [480, 246] width 42 height 18
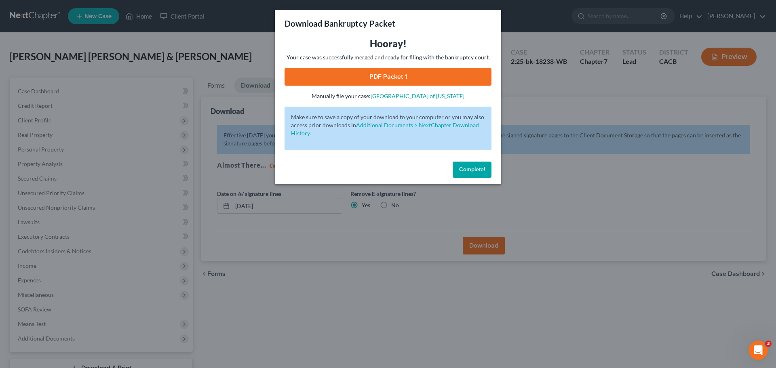
click at [377, 79] on link "PDF Packet 1" at bounding box center [388, 77] width 207 height 18
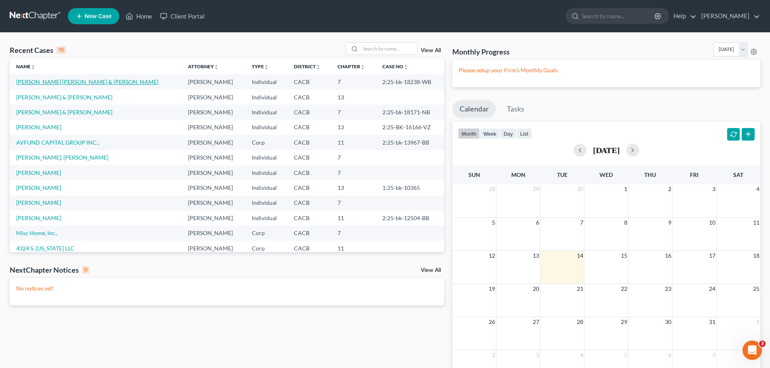
click at [54, 83] on link "Ramirez Troche, Martin & Ramirez, Maria" at bounding box center [87, 81] width 142 height 7
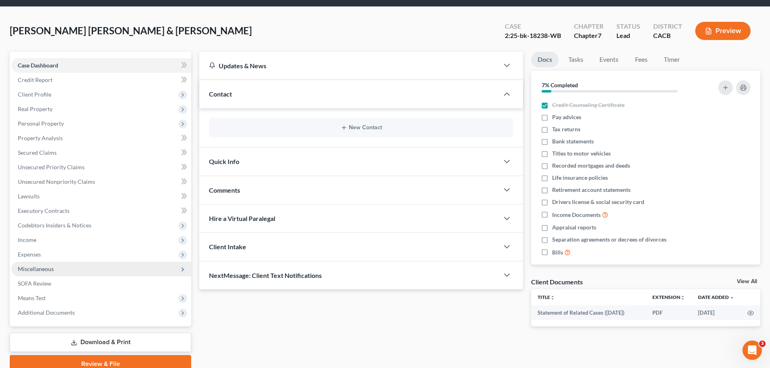
scroll to position [40, 0]
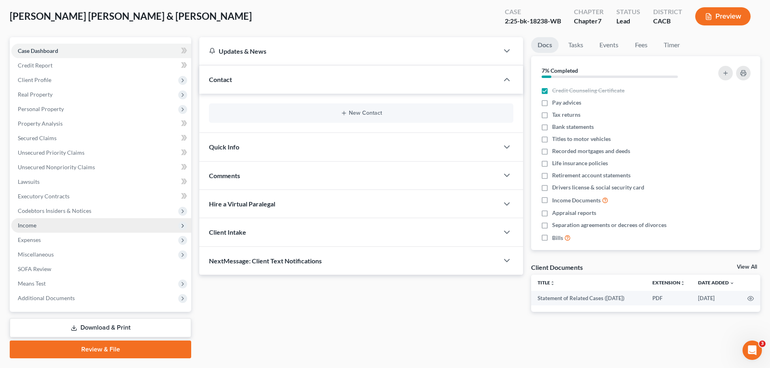
click at [30, 220] on span "Income" at bounding box center [101, 225] width 180 height 15
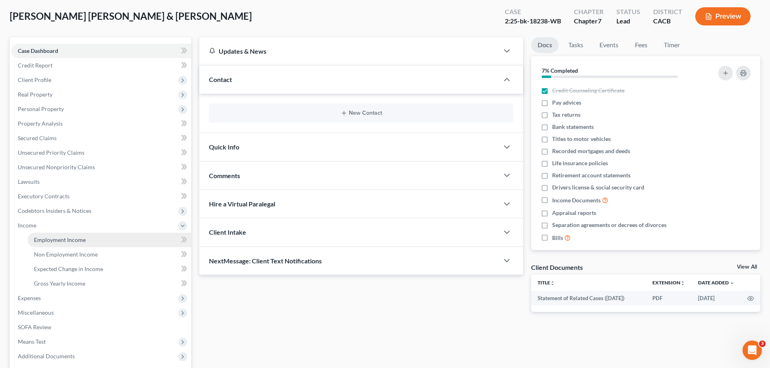
click at [82, 239] on span "Employment Income" at bounding box center [60, 239] width 52 height 7
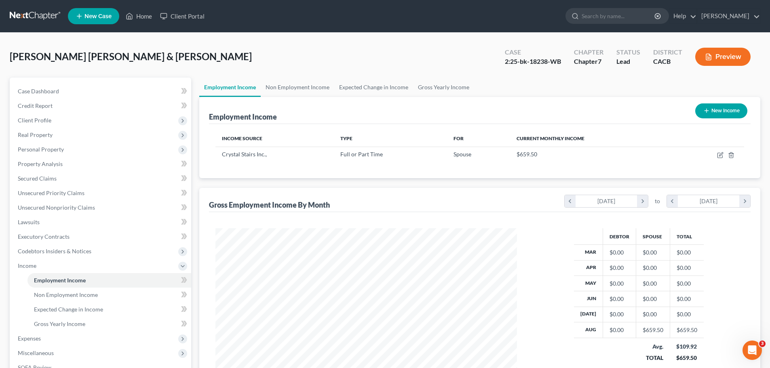
scroll to position [151, 318]
click at [304, 86] on link "Non Employment Income" at bounding box center [298, 87] width 74 height 19
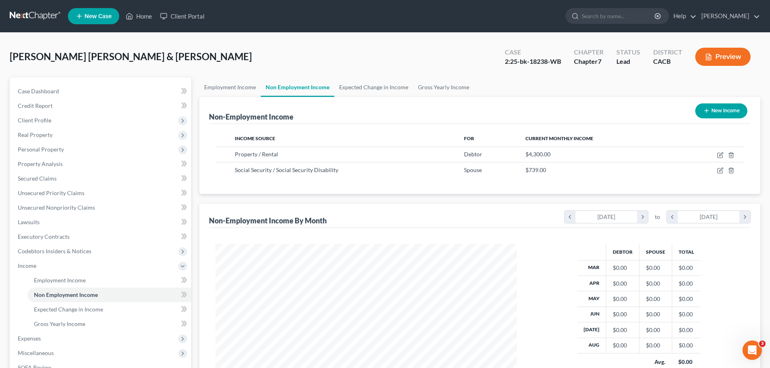
scroll to position [151, 318]
